Goal: Transaction & Acquisition: Subscribe to service/newsletter

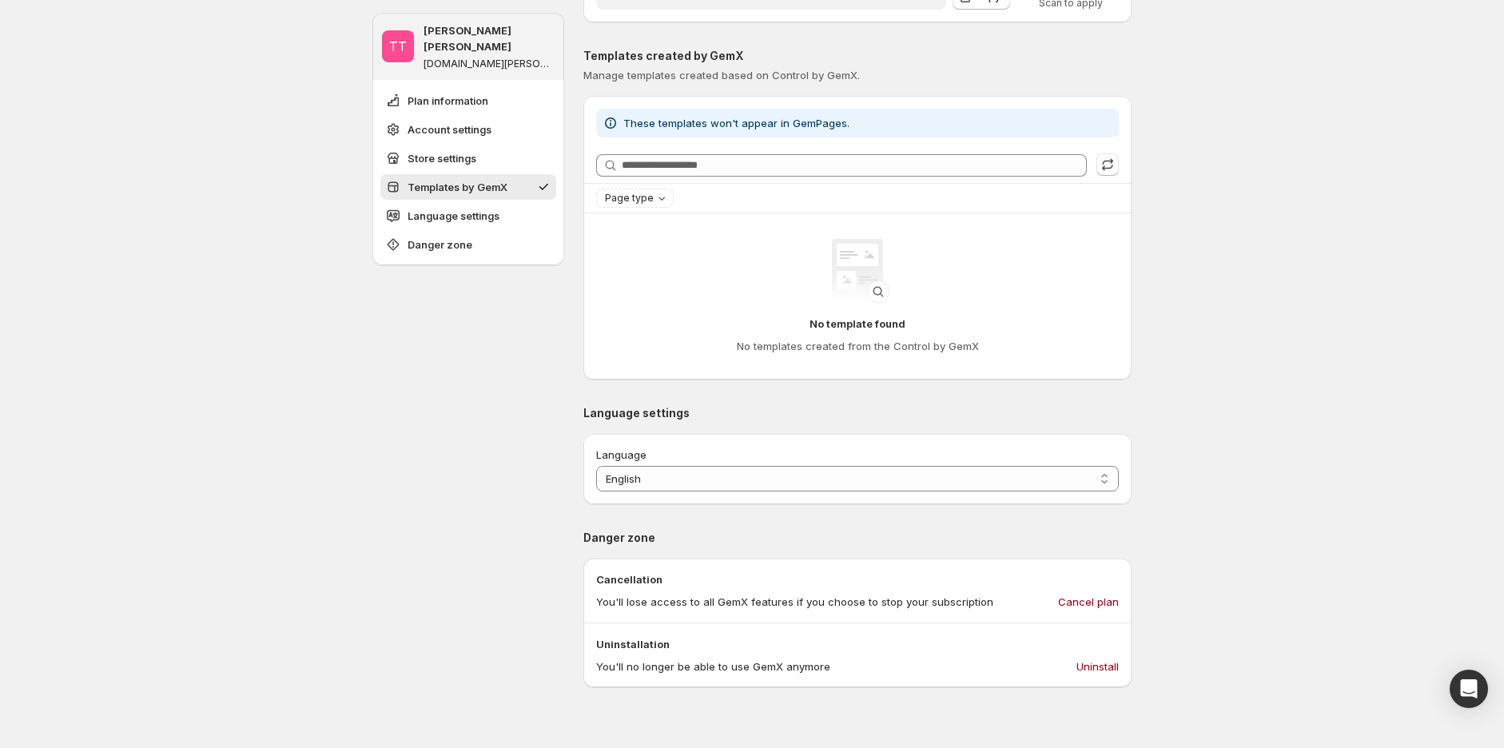
scroll to position [710, 0]
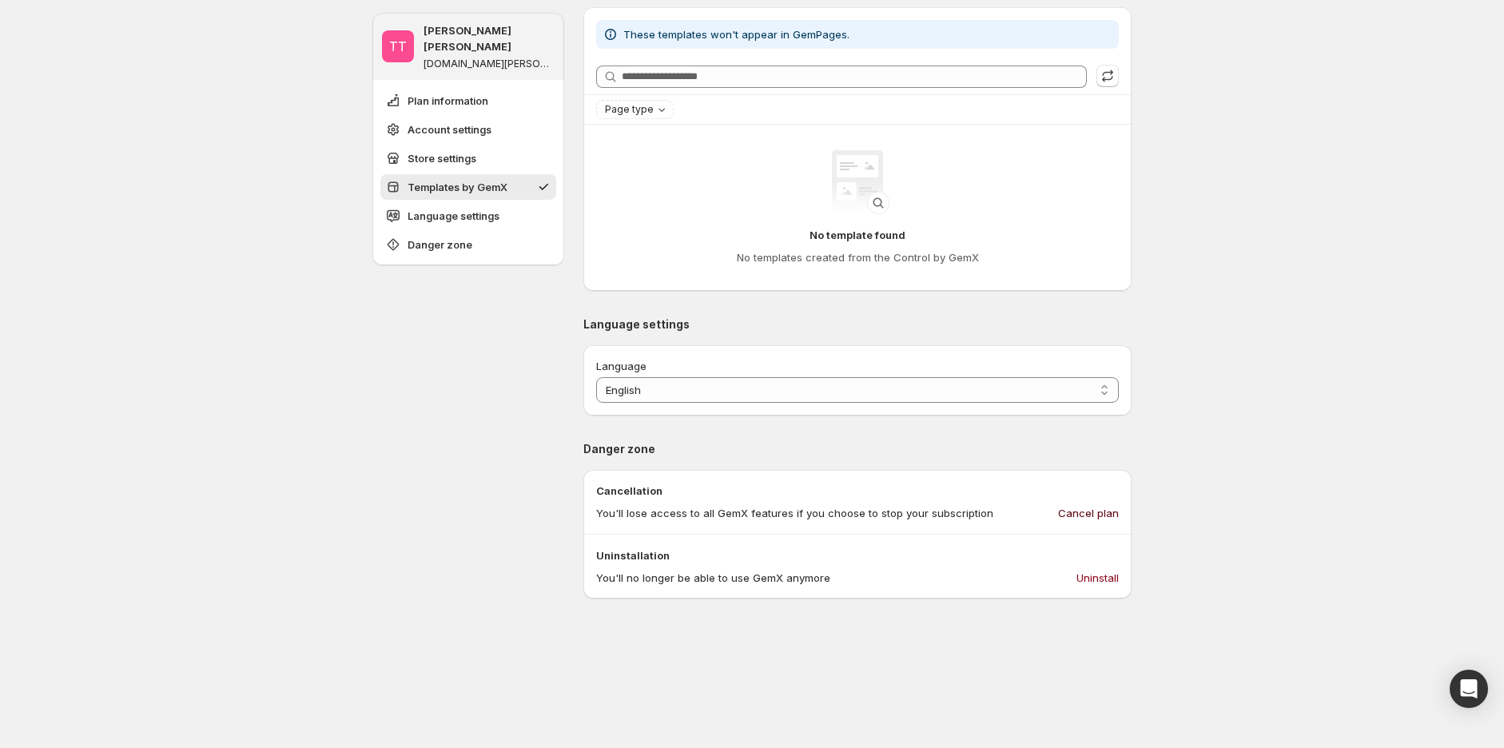
click at [1097, 507] on span "Cancel plan" at bounding box center [1088, 513] width 61 height 16
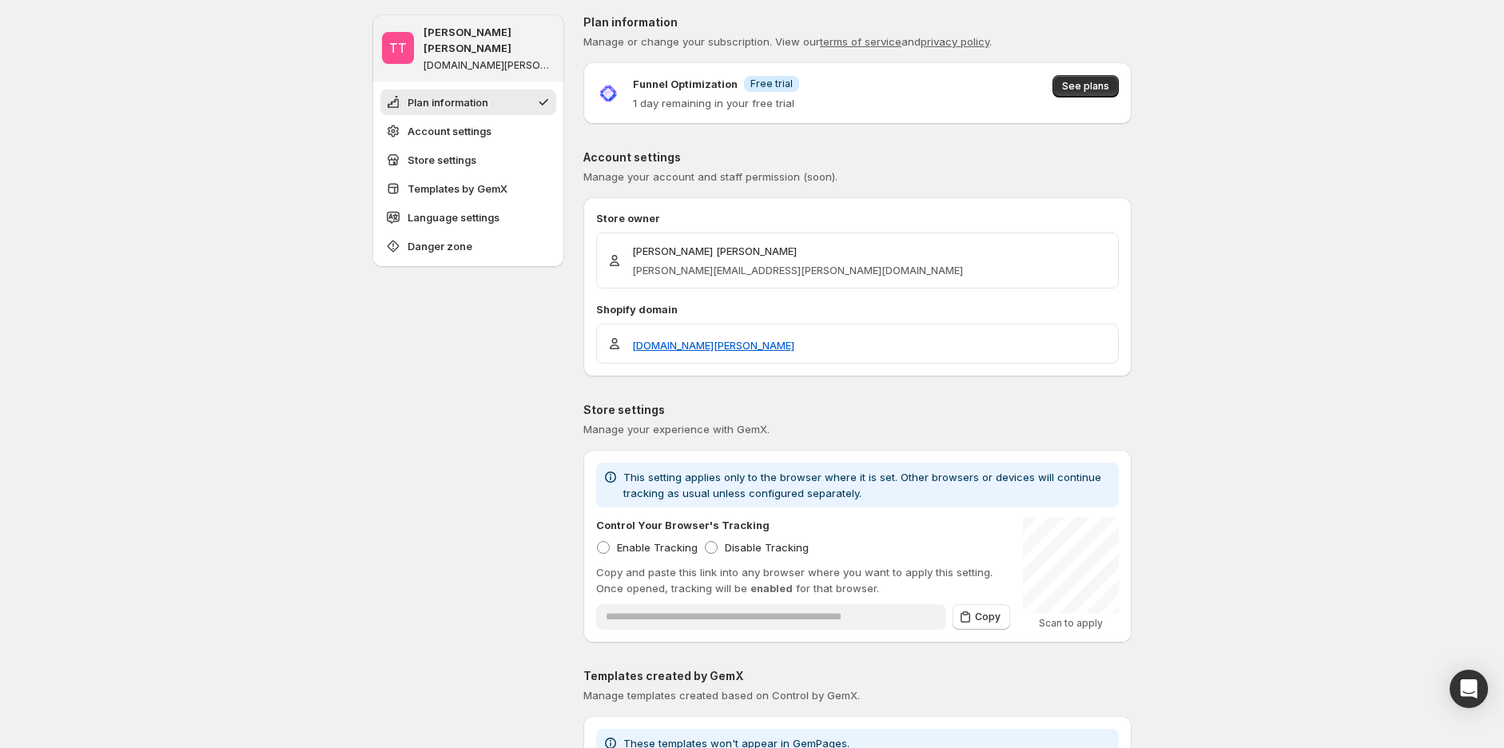
scroll to position [0, 0]
click at [1107, 90] on span "See plans" at bounding box center [1085, 88] width 47 height 13
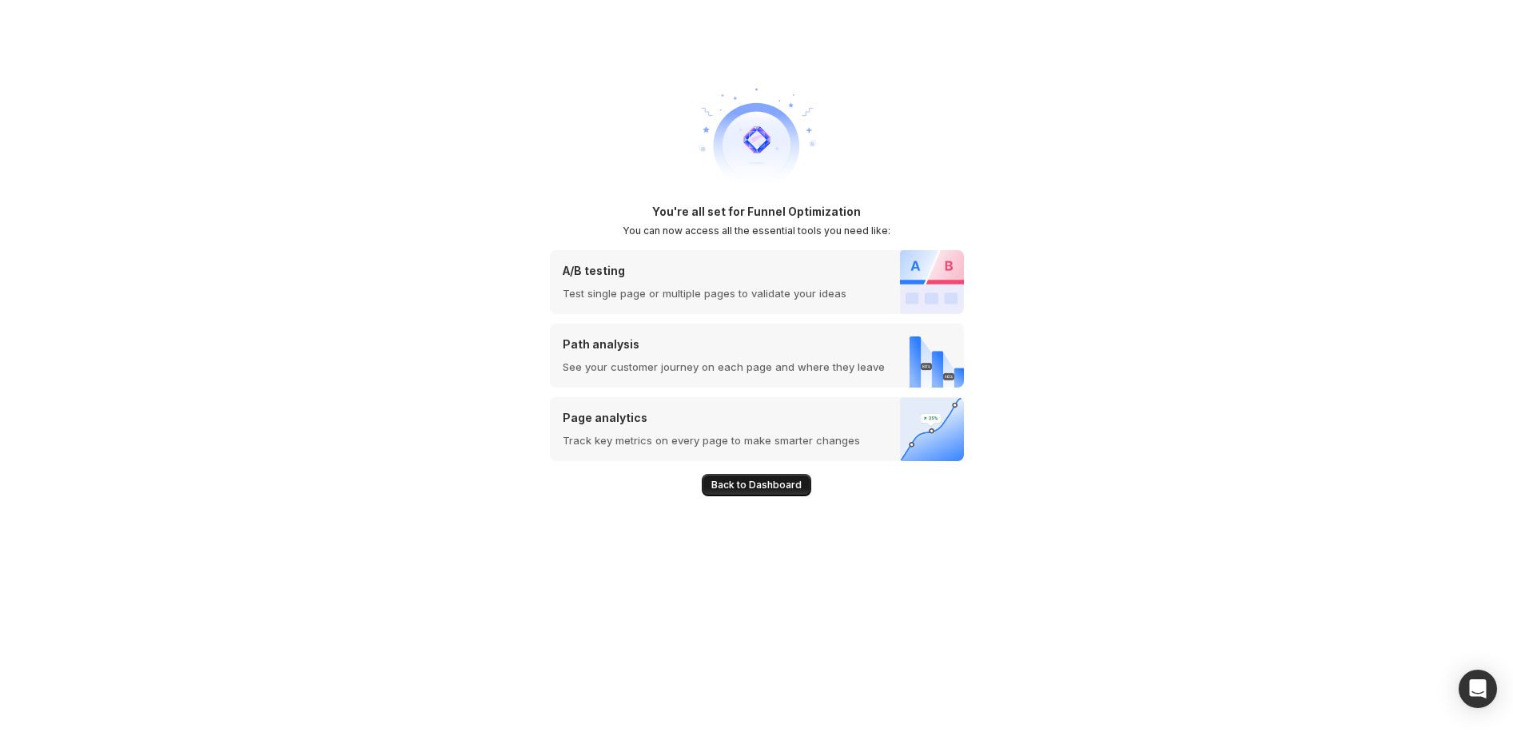
click at [769, 476] on button "Back to Dashboard" at bounding box center [756, 485] width 109 height 22
